Goal: Transaction & Acquisition: Purchase product/service

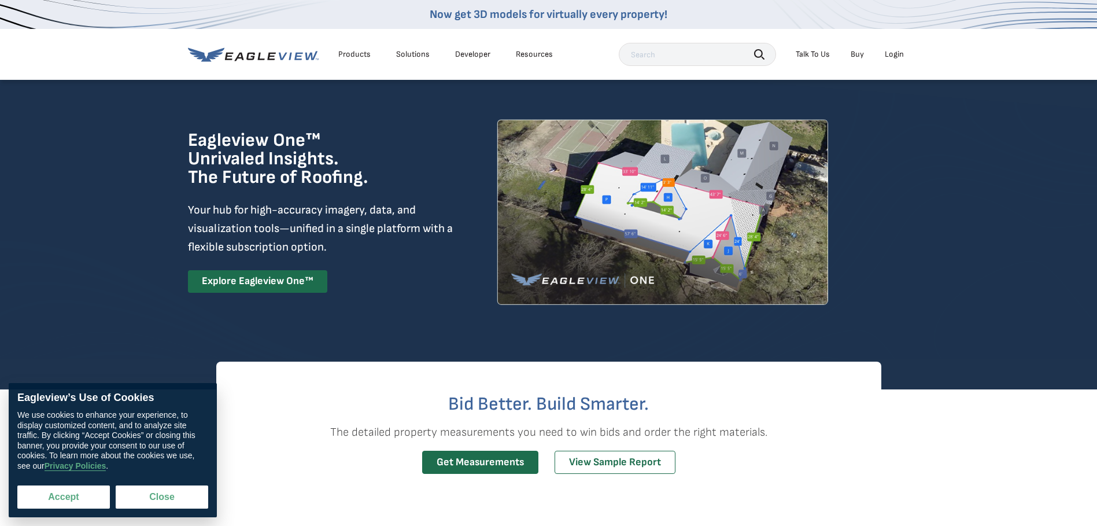
click at [84, 496] on button "Accept" at bounding box center [63, 496] width 93 height 23
checkbox input "true"
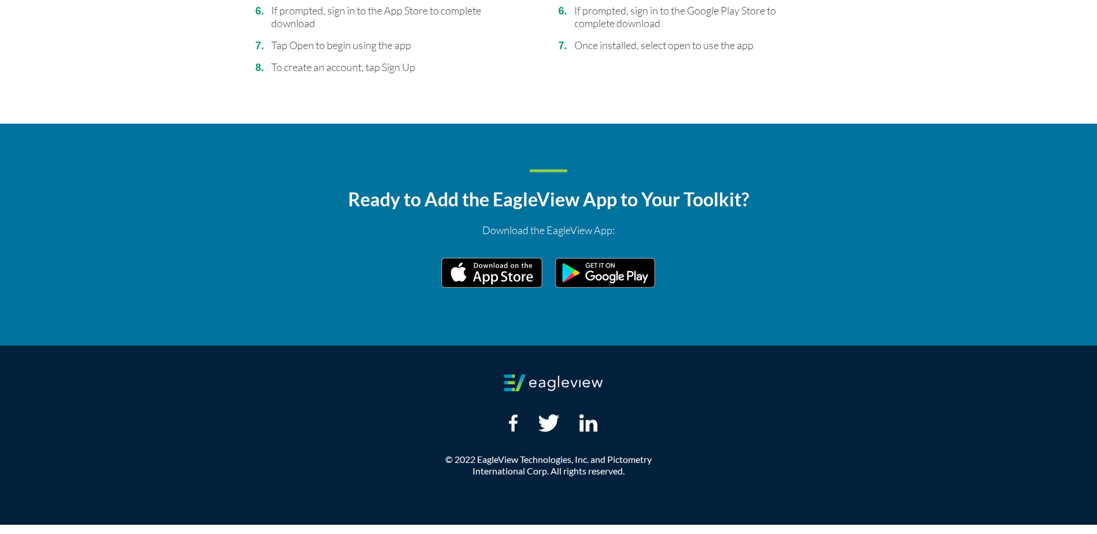
scroll to position [2048, 0]
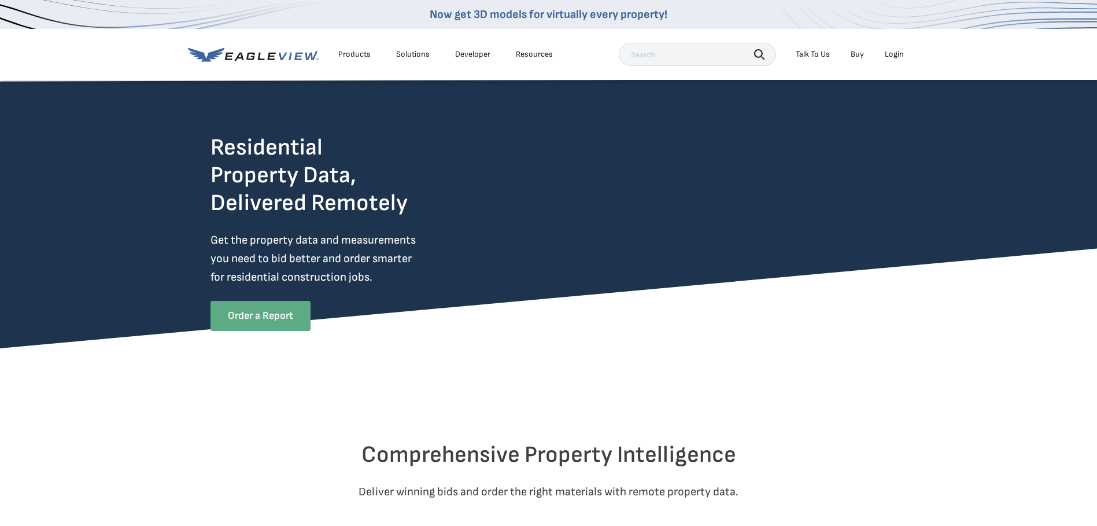
click at [254, 319] on link "Order a Report" at bounding box center [260, 316] width 100 height 30
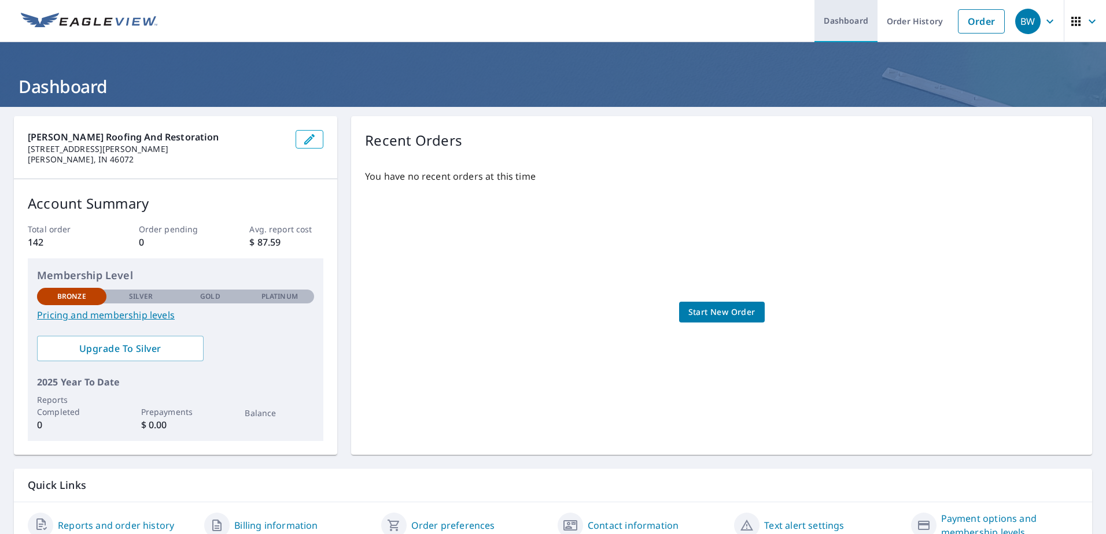
click at [829, 23] on link "Dashboard" at bounding box center [845, 21] width 63 height 42
click at [980, 23] on link "Order" at bounding box center [981, 21] width 47 height 24
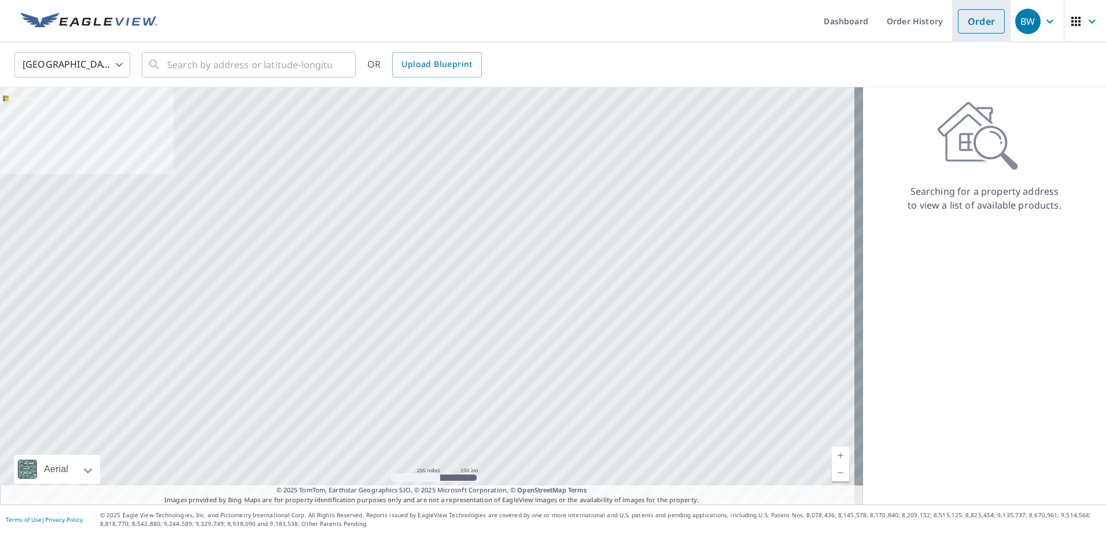
click at [972, 20] on link "Order" at bounding box center [981, 21] width 47 height 24
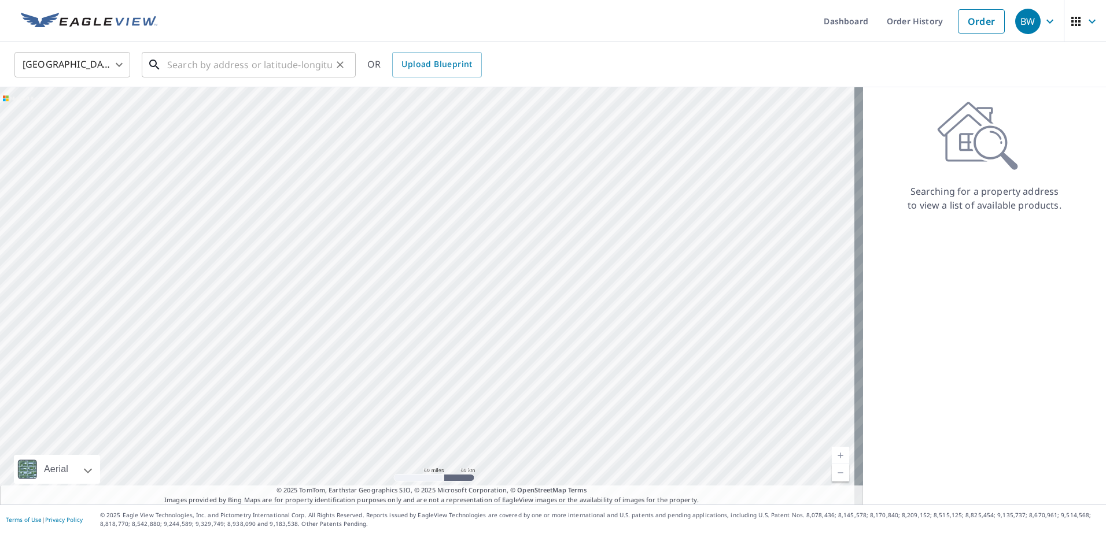
click at [202, 62] on input "text" at bounding box center [249, 65] width 165 height 32
paste input "204 green valley dr alexandria , IN 46001"
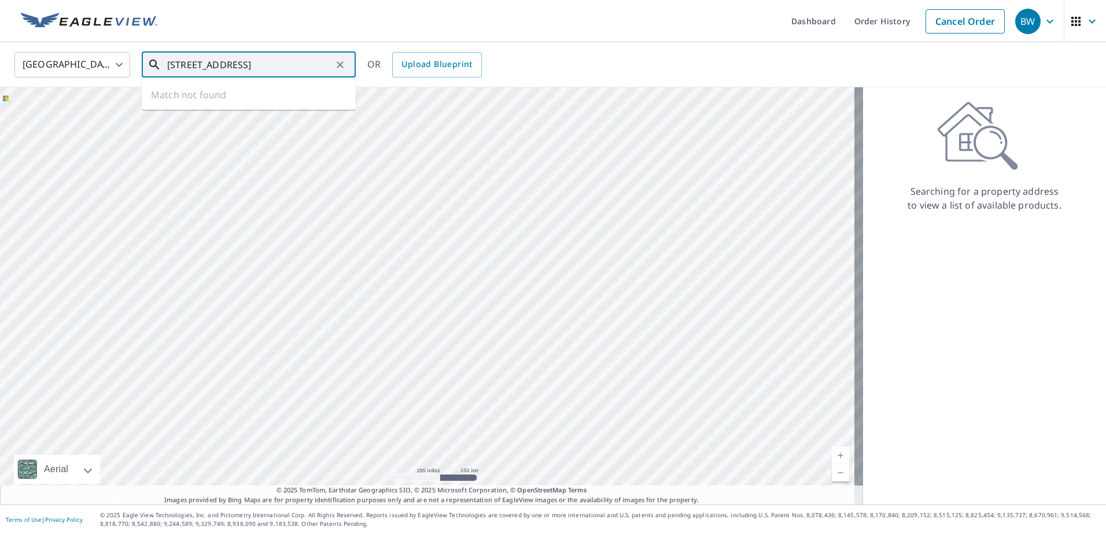
scroll to position [0, 18]
click at [192, 114] on p "Alexandria, IN 46001" at bounding box center [256, 111] width 182 height 12
type input "204 Green Valley Dr Alexandria, IN 46001"
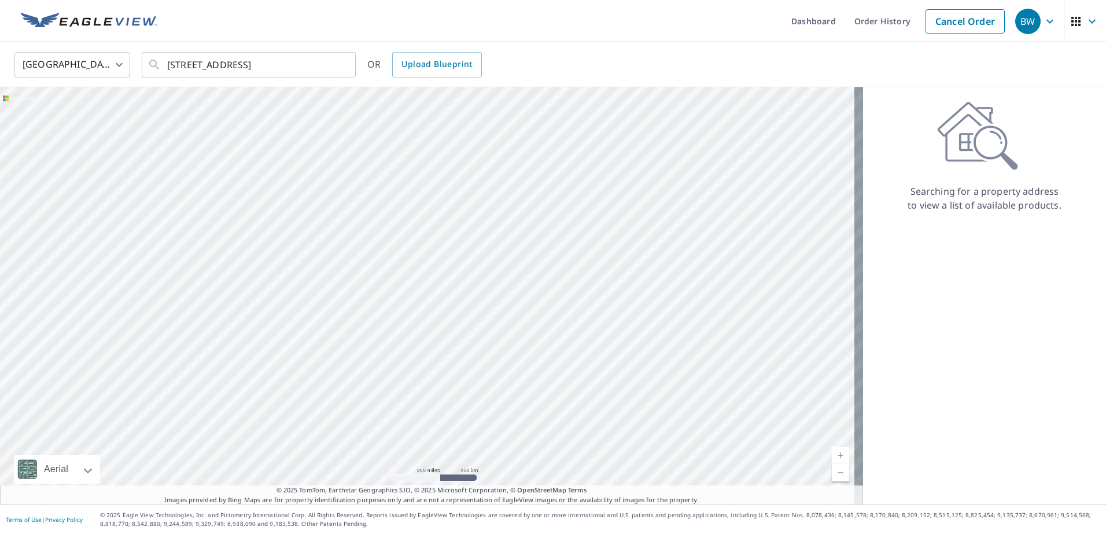
scroll to position [0, 0]
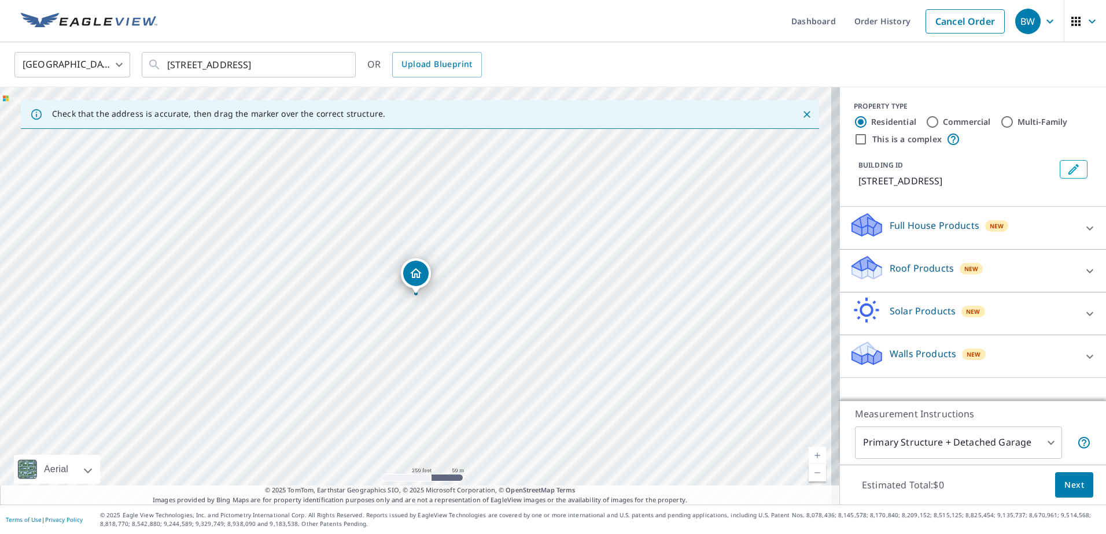
click at [1043, 259] on div "Roof Products New" at bounding box center [962, 270] width 227 height 33
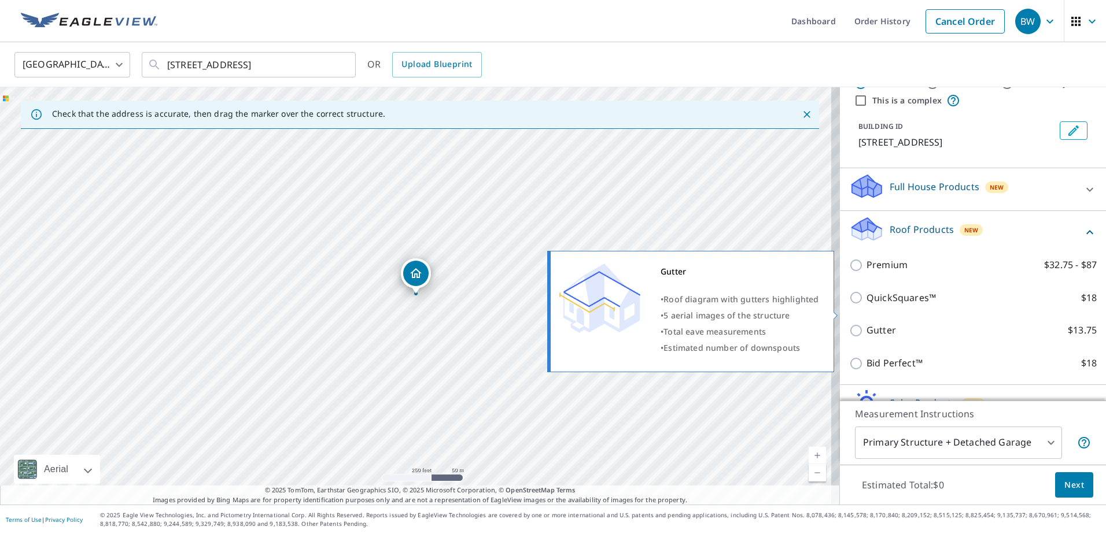
scroll to position [58, 0]
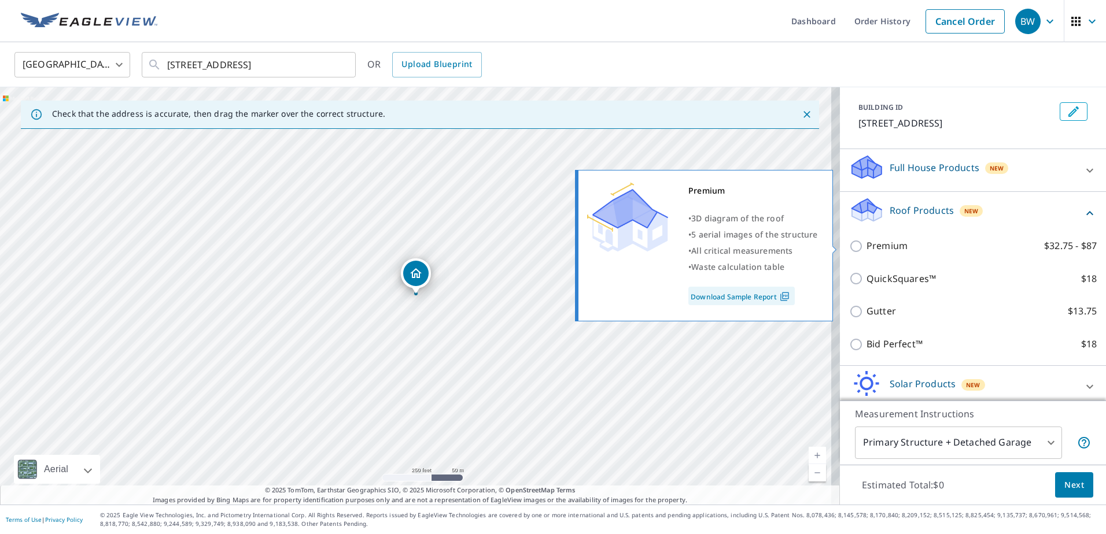
click at [849, 247] on input "Premium $32.75 - $87" at bounding box center [857, 246] width 17 height 14
checkbox input "true"
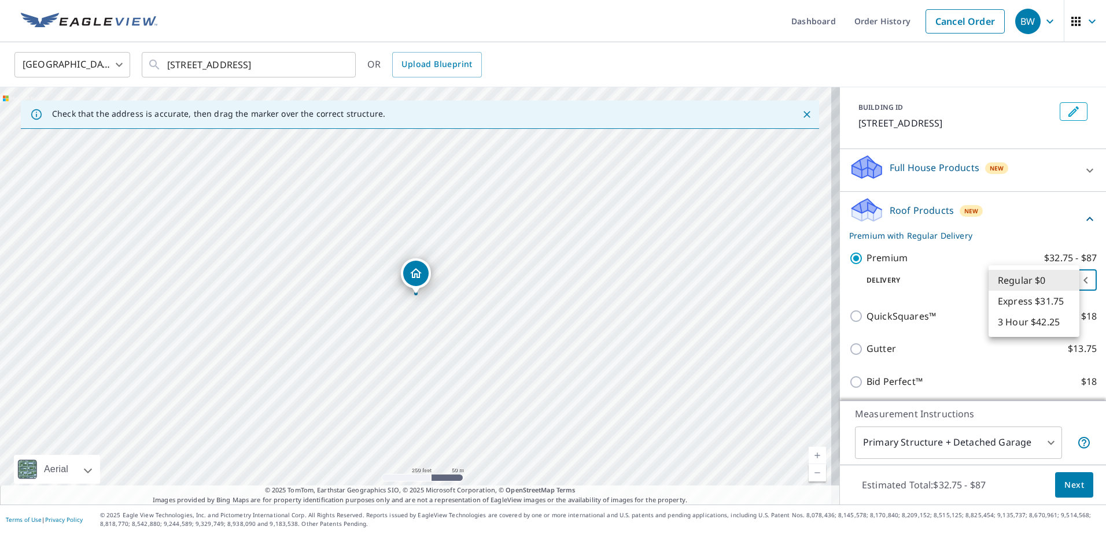
click at [1066, 278] on body "BW BW Dashboard Order History Cancel Order BW United States US ​ 204 Green Vall…" at bounding box center [553, 267] width 1106 height 534
click at [1060, 297] on li "Express $31.75" at bounding box center [1033, 301] width 91 height 21
click at [1060, 285] on body "BW BW Dashboard Order History Cancel Order BW United States US ​ 204 Green Vall…" at bounding box center [553, 267] width 1106 height 534
click at [1056, 296] on li "3 Hour $42.25" at bounding box center [1033, 301] width 91 height 21
type input "7"
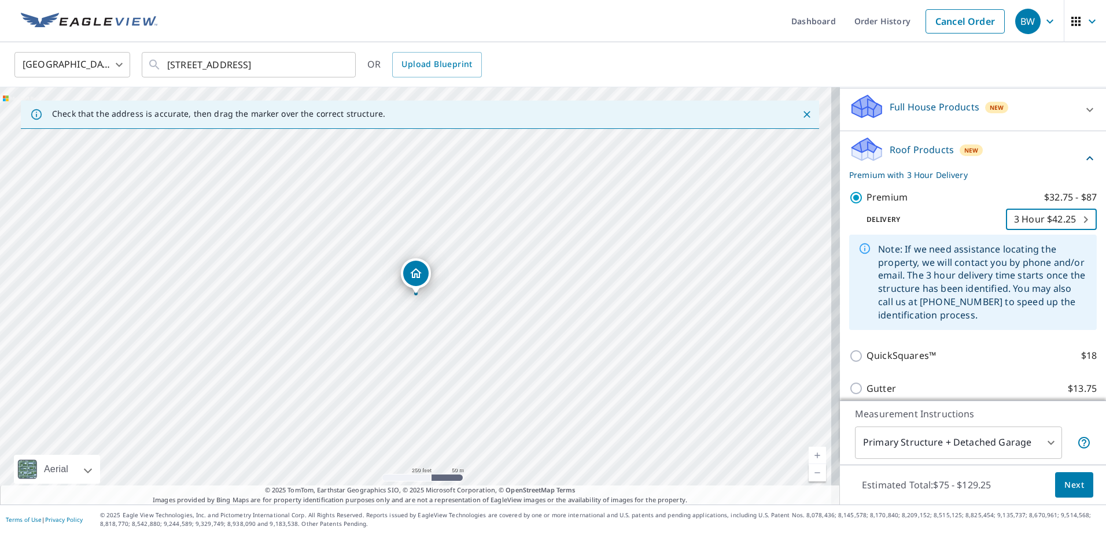
scroll to position [246, 0]
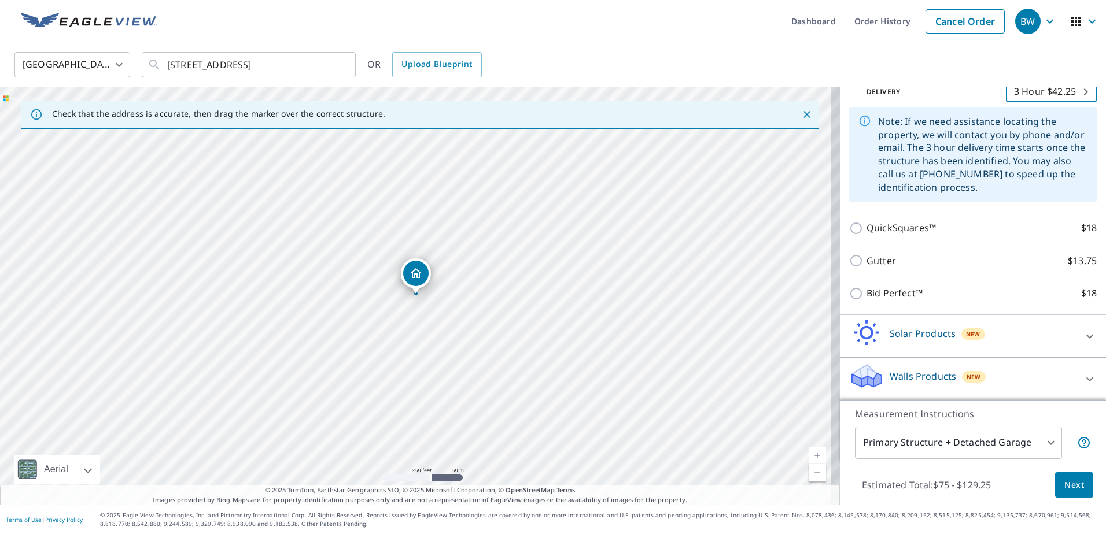
click at [1069, 486] on span "Next" at bounding box center [1074, 485] width 20 height 14
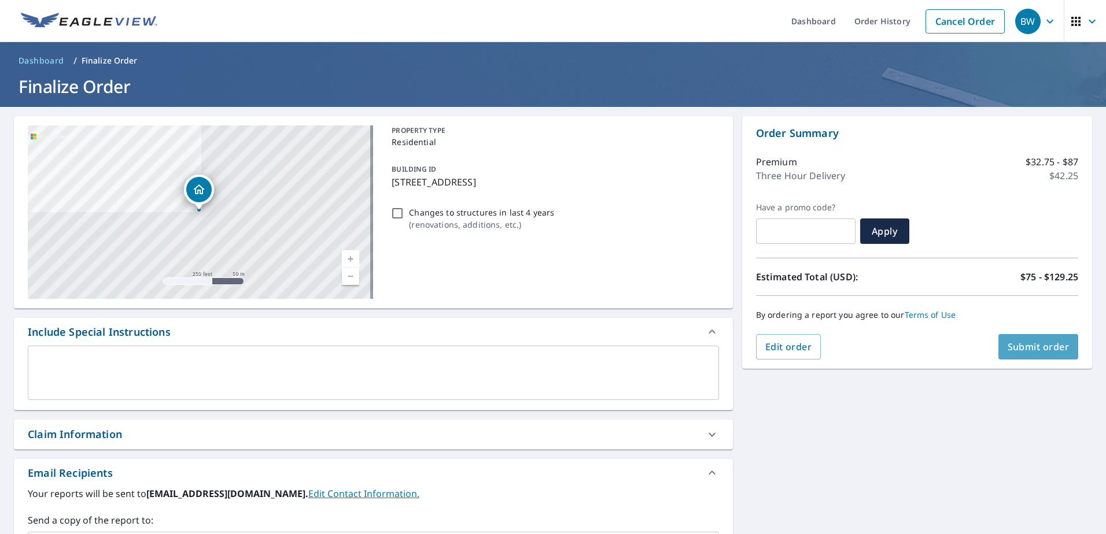
click at [1021, 345] on span "Submit order" at bounding box center [1038, 347] width 62 height 13
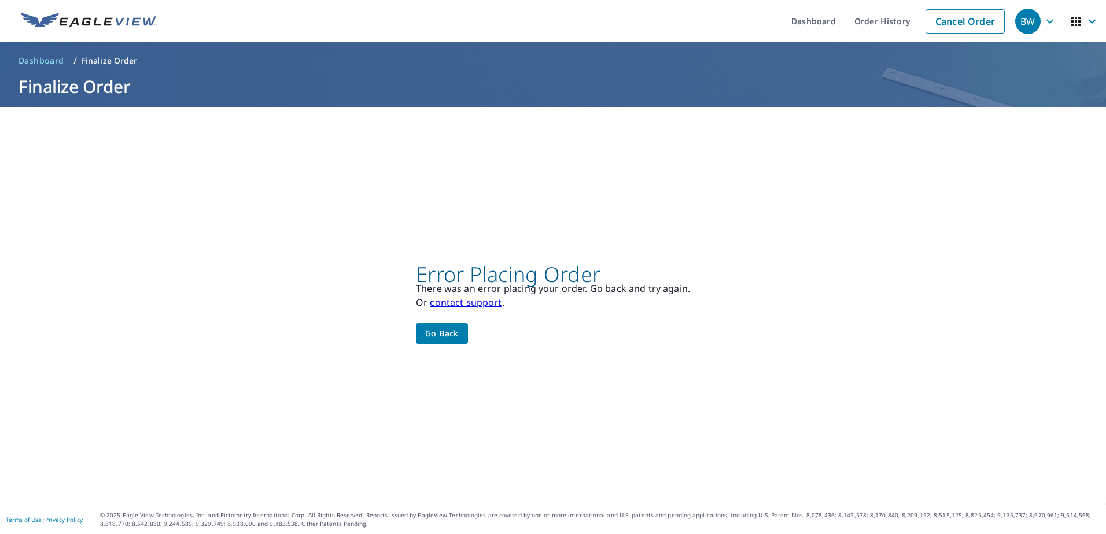
click at [425, 337] on span "Go back" at bounding box center [442, 334] width 34 height 14
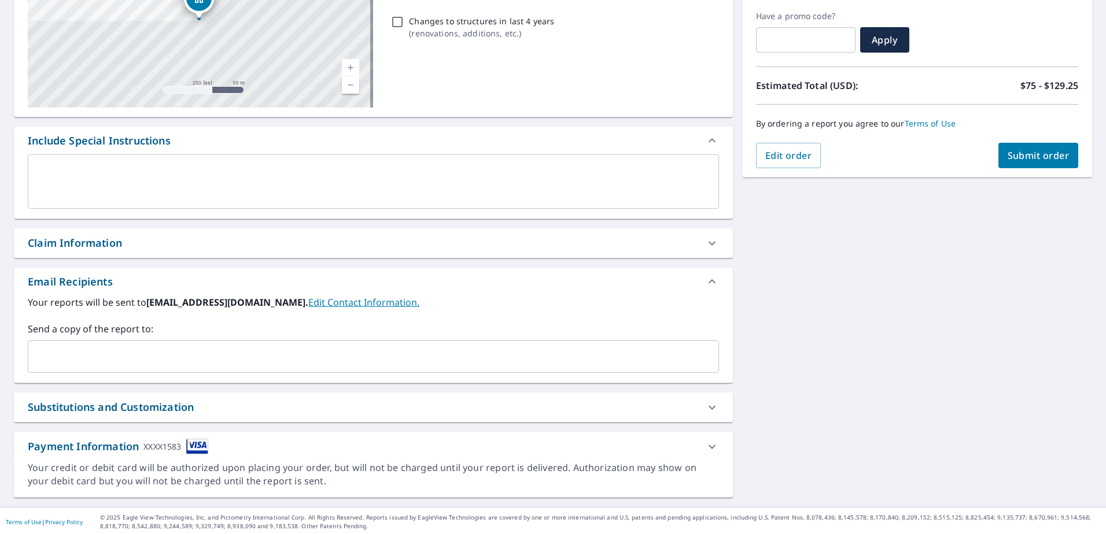
scroll to position [194, 0]
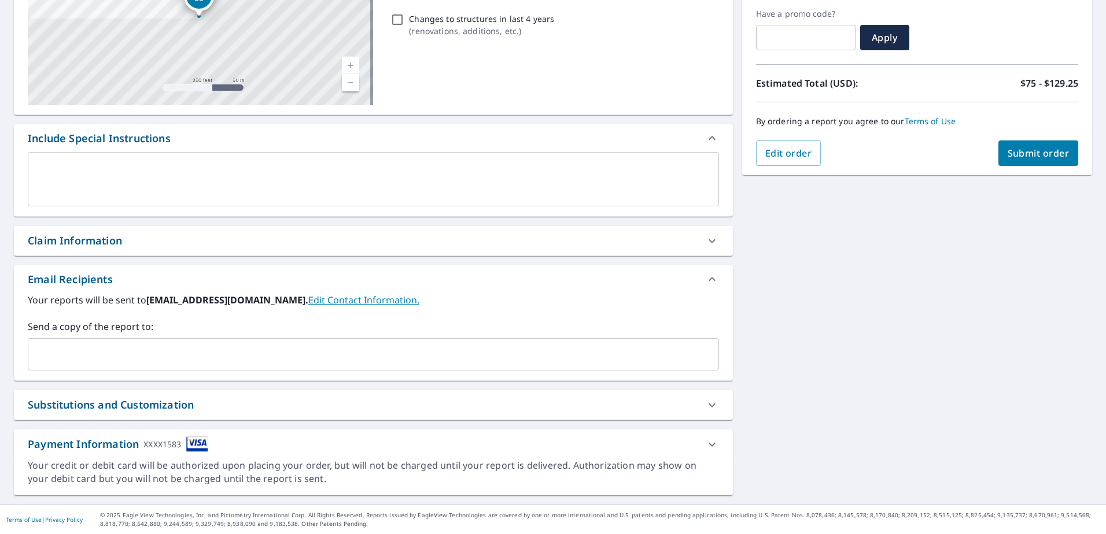
click at [705, 445] on icon at bounding box center [712, 445] width 14 height 14
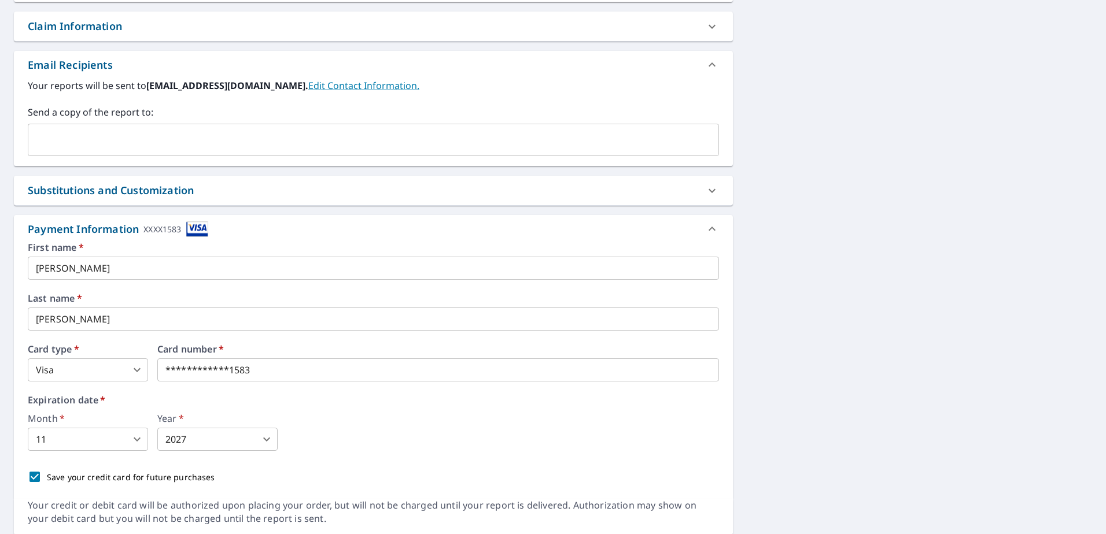
scroll to position [425, 0]
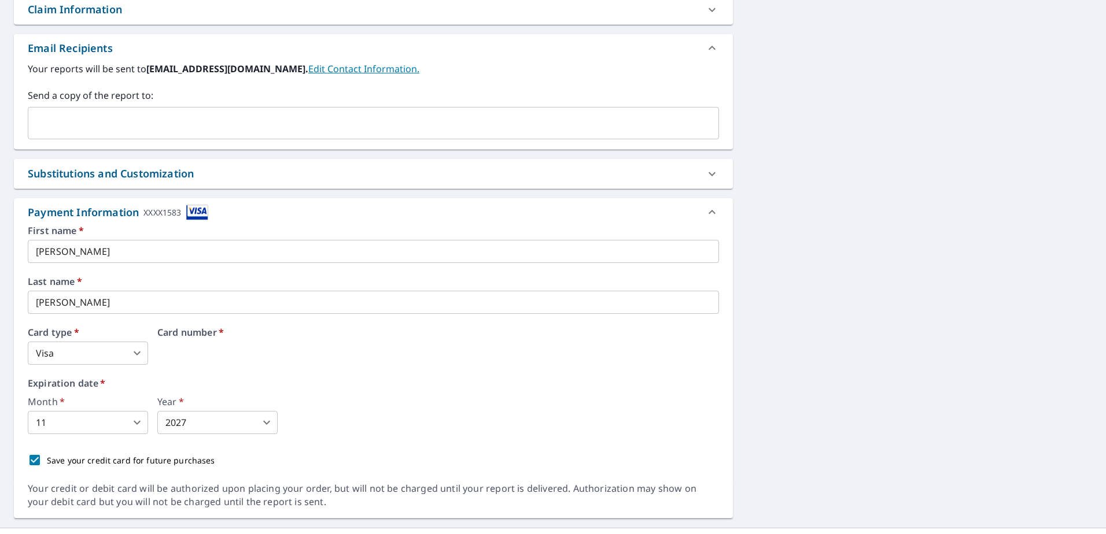
drag, startPoint x: 267, startPoint y: 353, endPoint x: 133, endPoint y: 353, distance: 133.6
click at [130, 353] on body "BW BW Dashboard Order History Cancel Order BW Dashboard / Finalize Order Finali…" at bounding box center [553, 267] width 1106 height 534
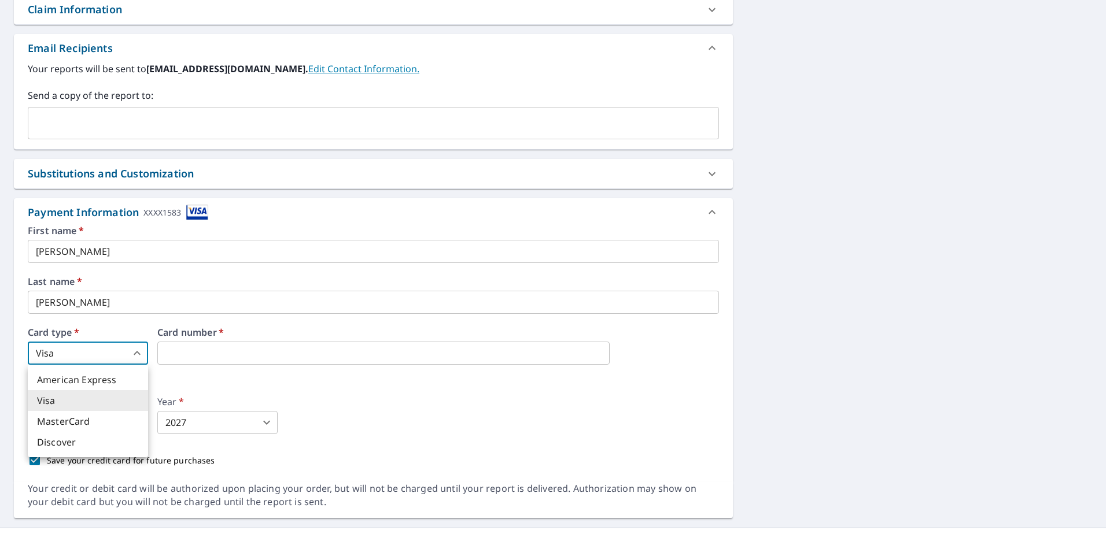
click at [92, 416] on li "MasterCard" at bounding box center [88, 421] width 120 height 21
type input "3"
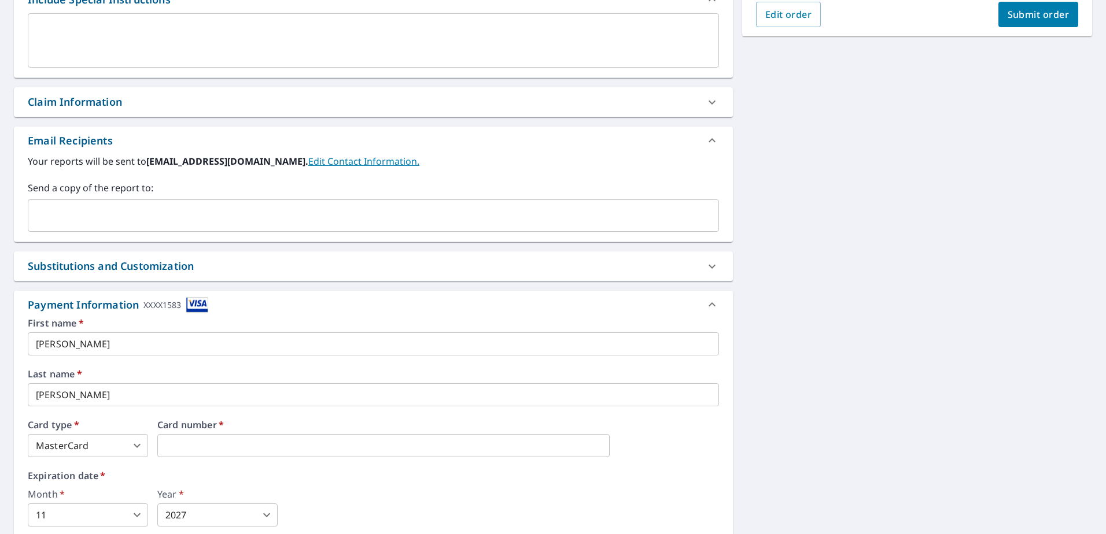
scroll to position [159, 0]
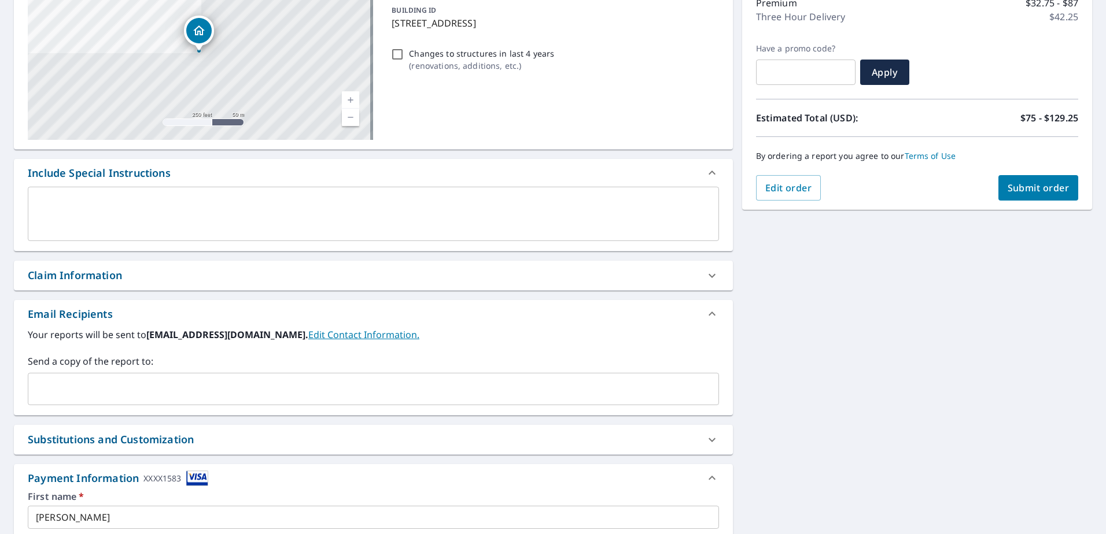
click at [1017, 188] on span "Submit order" at bounding box center [1038, 188] width 62 height 13
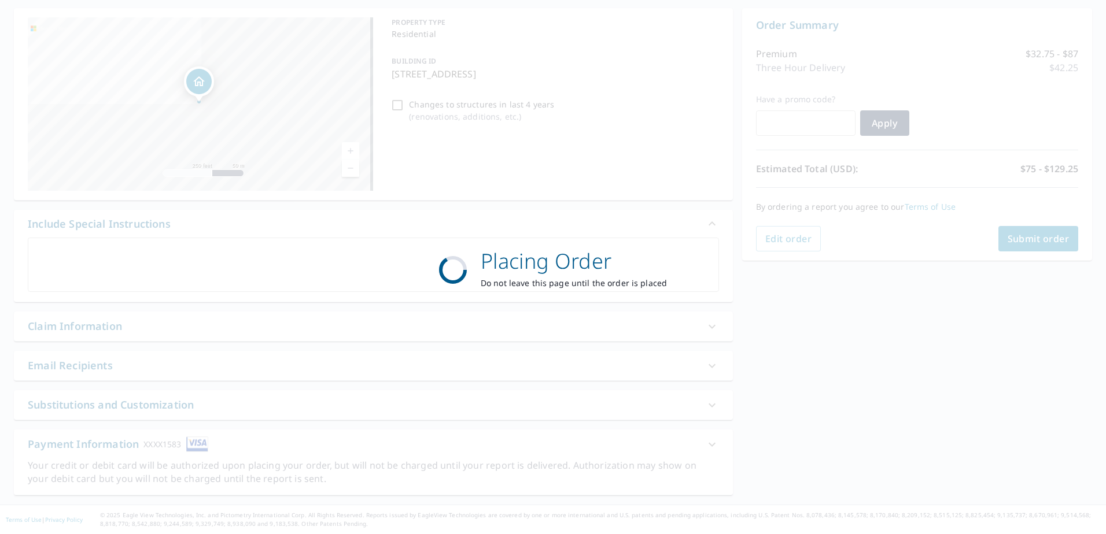
scroll to position [108, 0]
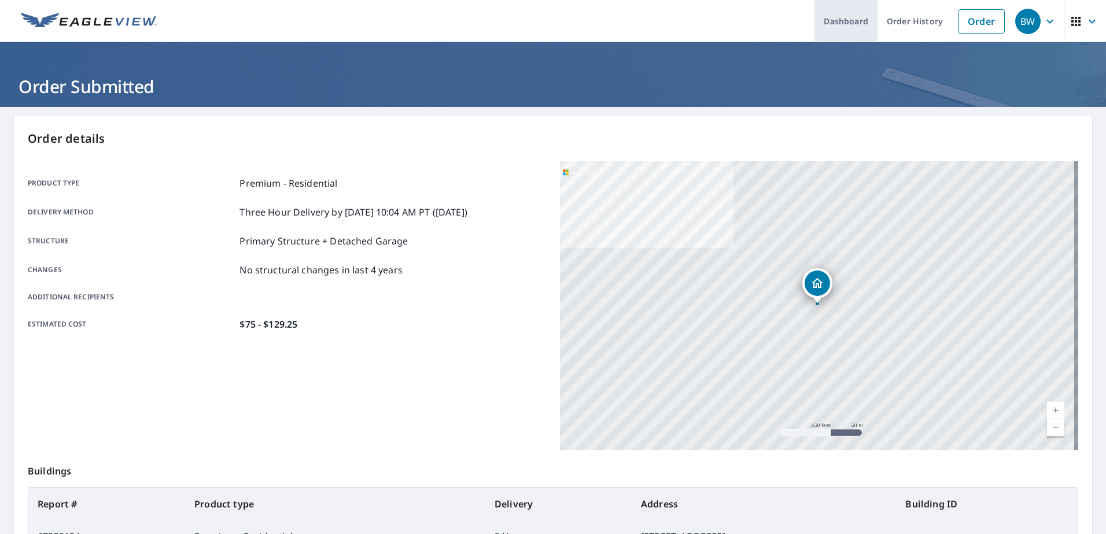
click at [850, 22] on link "Dashboard" at bounding box center [845, 21] width 63 height 42
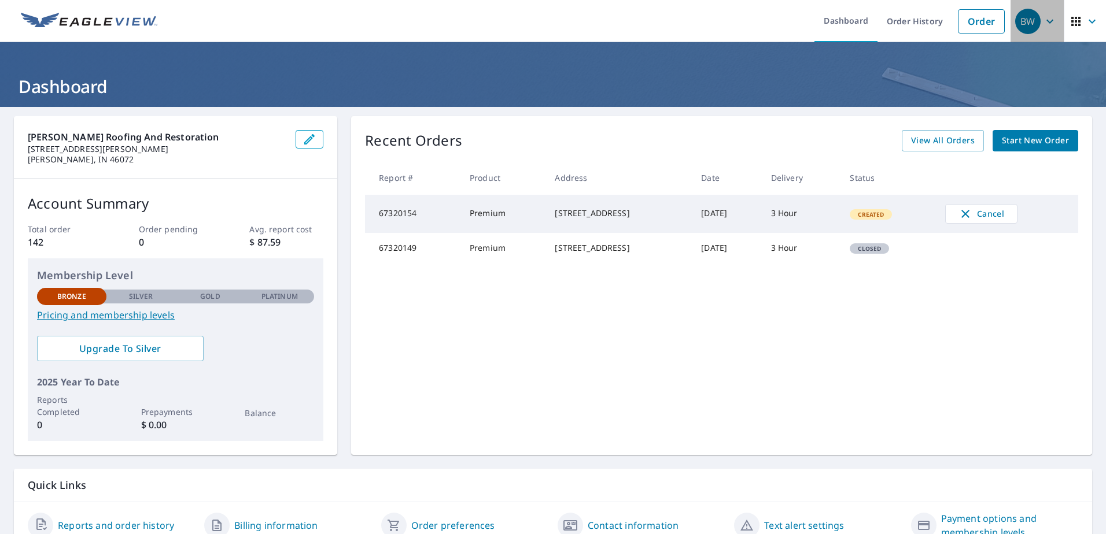
click at [1030, 28] on div "BW" at bounding box center [1027, 21] width 25 height 25
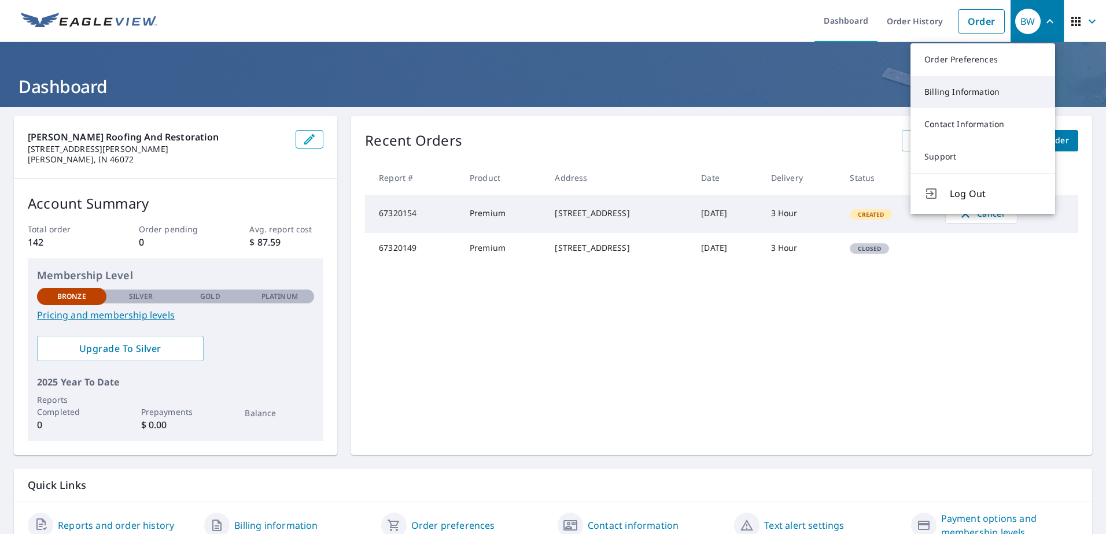
click at [980, 95] on link "Billing Information" at bounding box center [982, 92] width 145 height 32
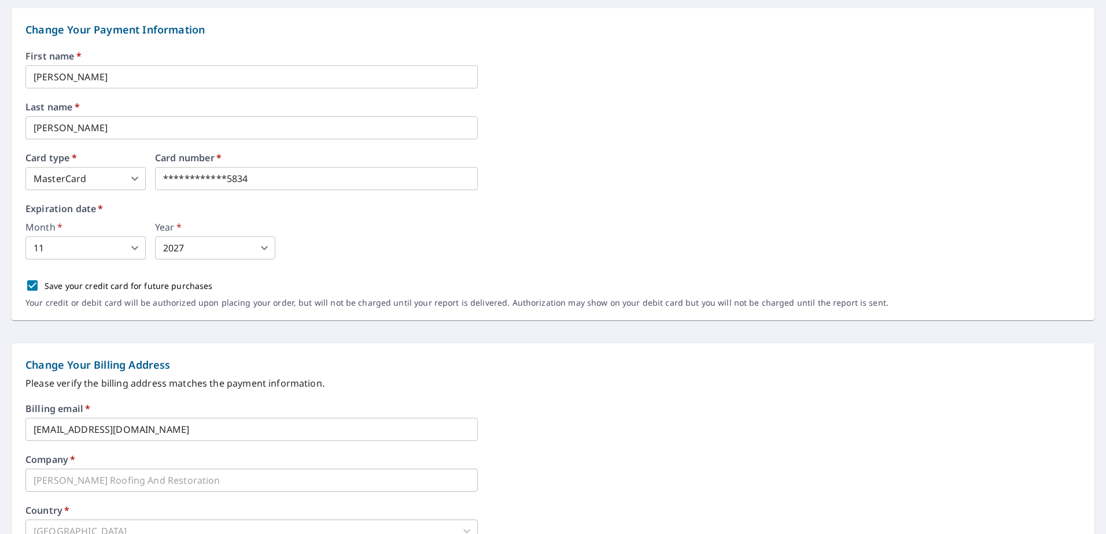
scroll to position [173, 0]
